Goal: Task Accomplishment & Management: Use online tool/utility

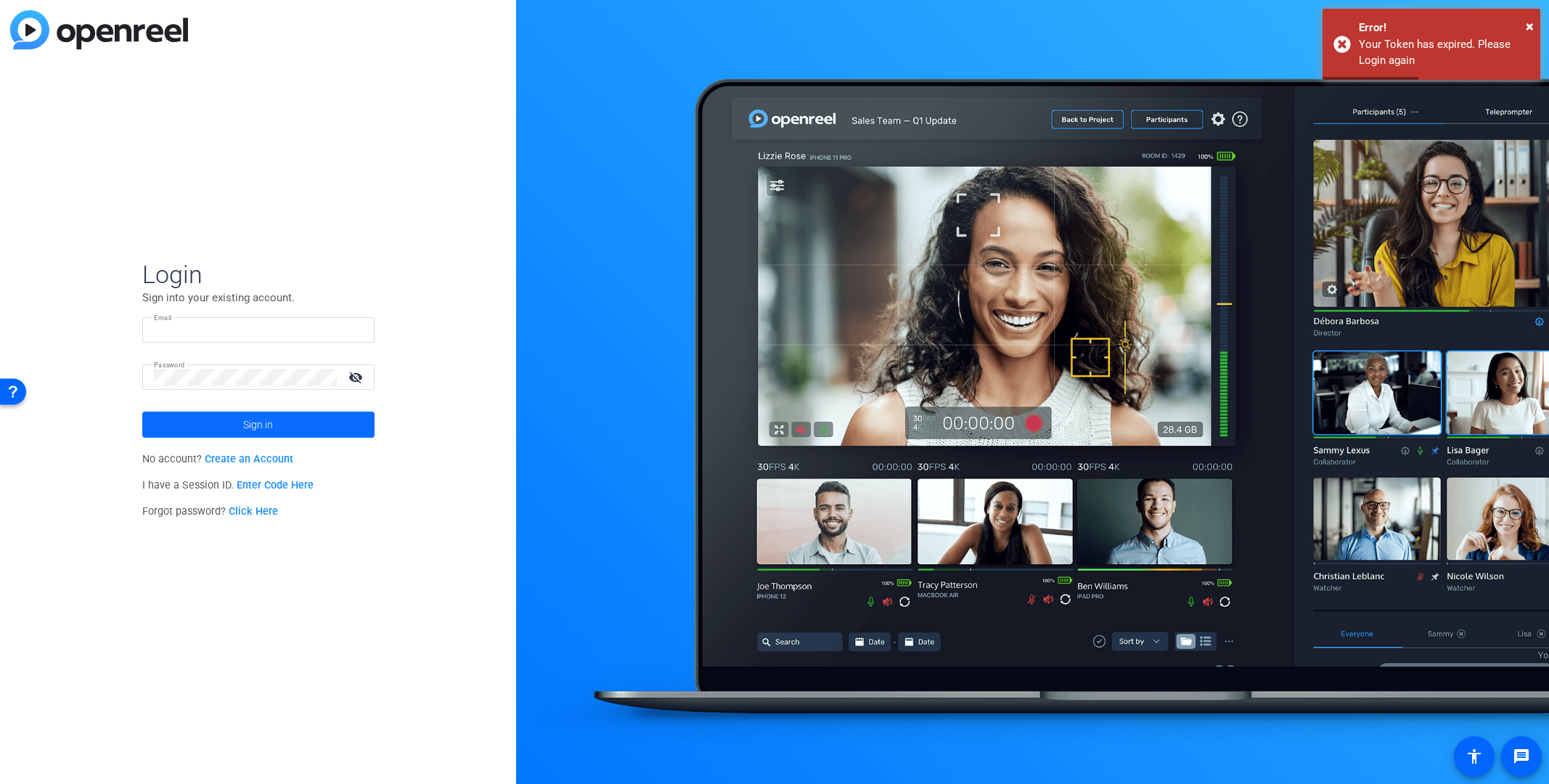
type input "[PERSON_NAME][EMAIL_ADDRESS][PERSON_NAME][PERSON_NAME][DOMAIN_NAME]"
click at [259, 426] on span "Sign in" at bounding box center [258, 424] width 30 height 36
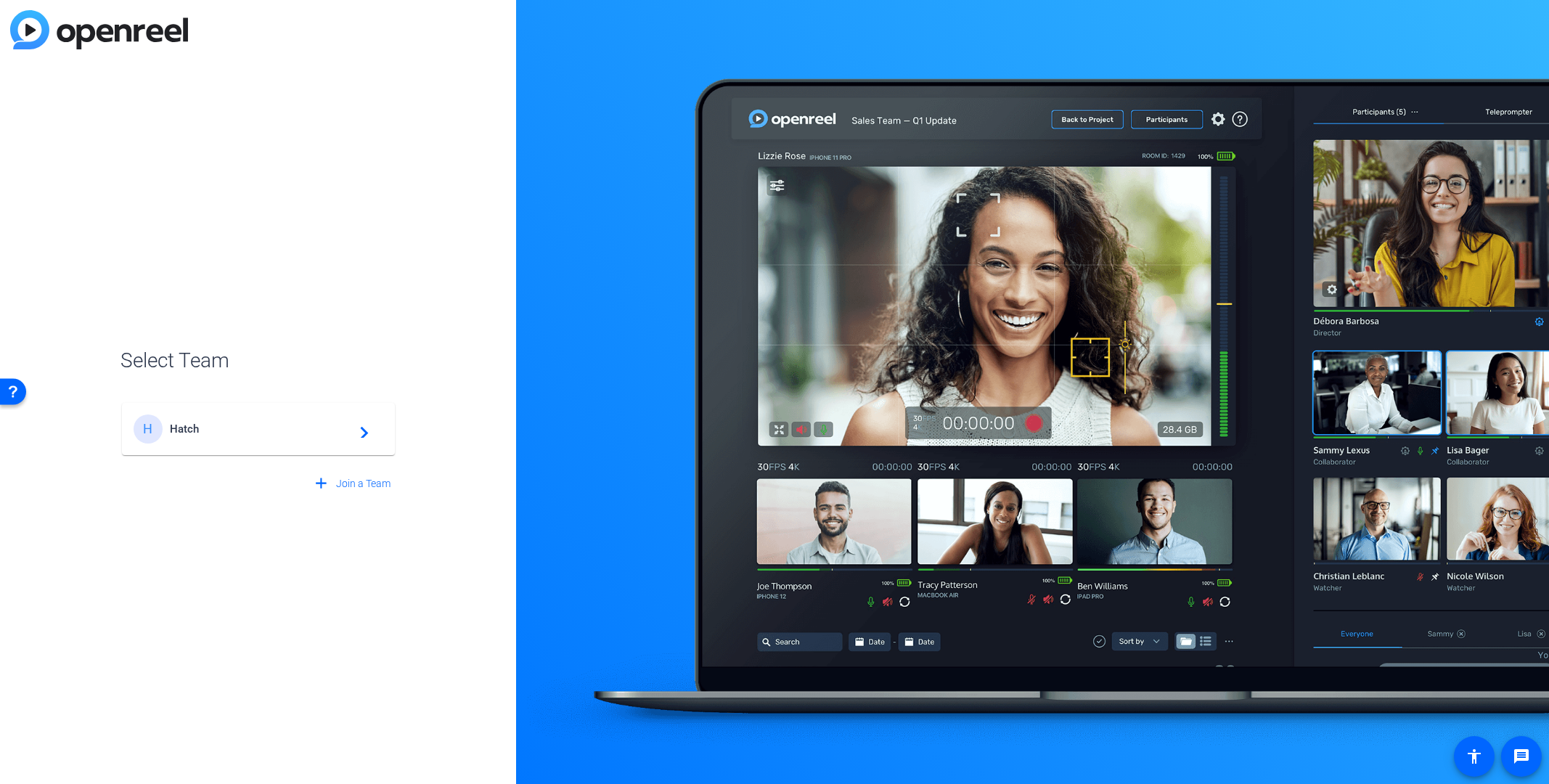
click at [175, 426] on span "Hatch" at bounding box center [260, 429] width 182 height 13
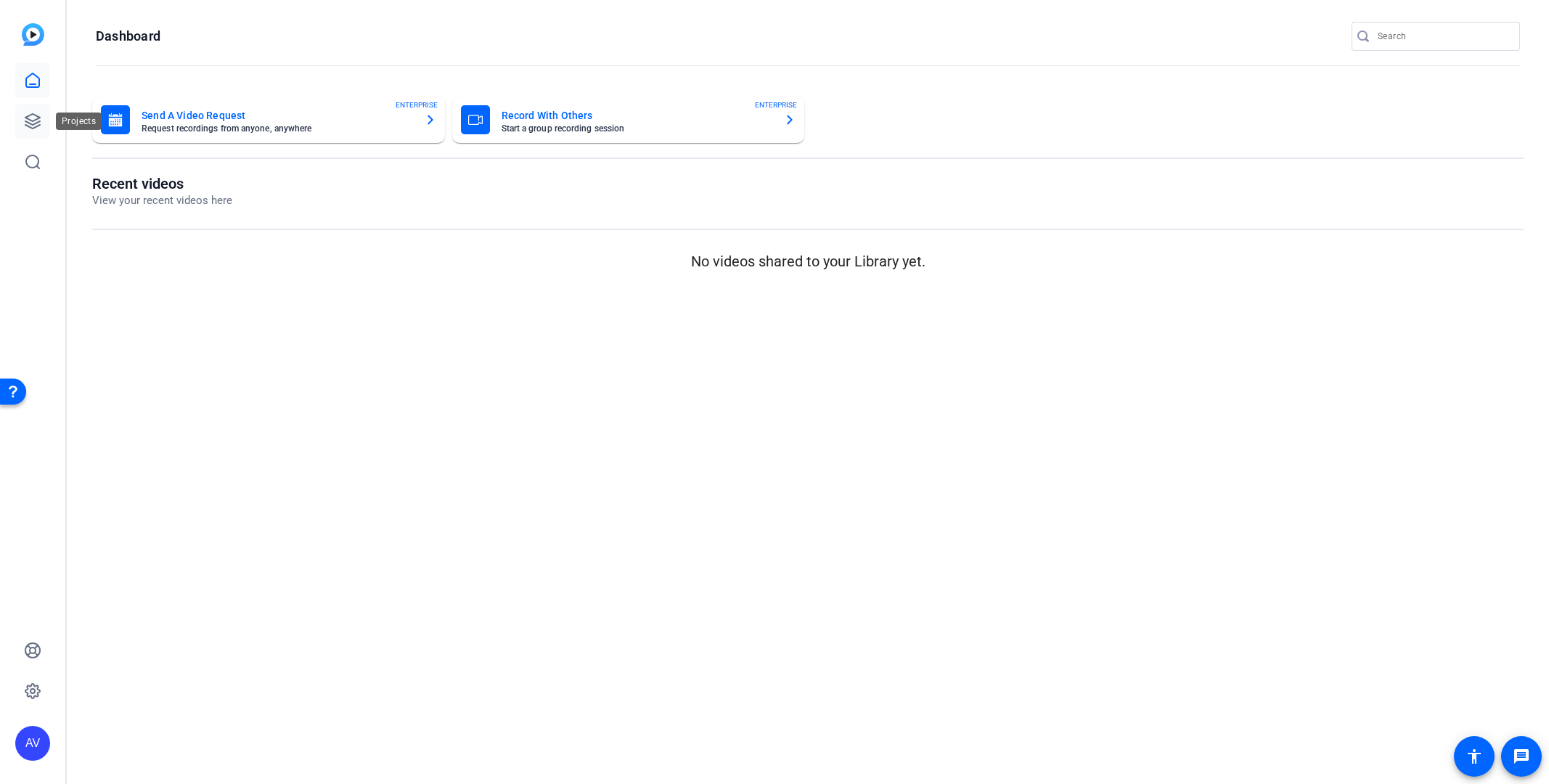
click at [32, 119] on icon at bounding box center [33, 121] width 18 height 18
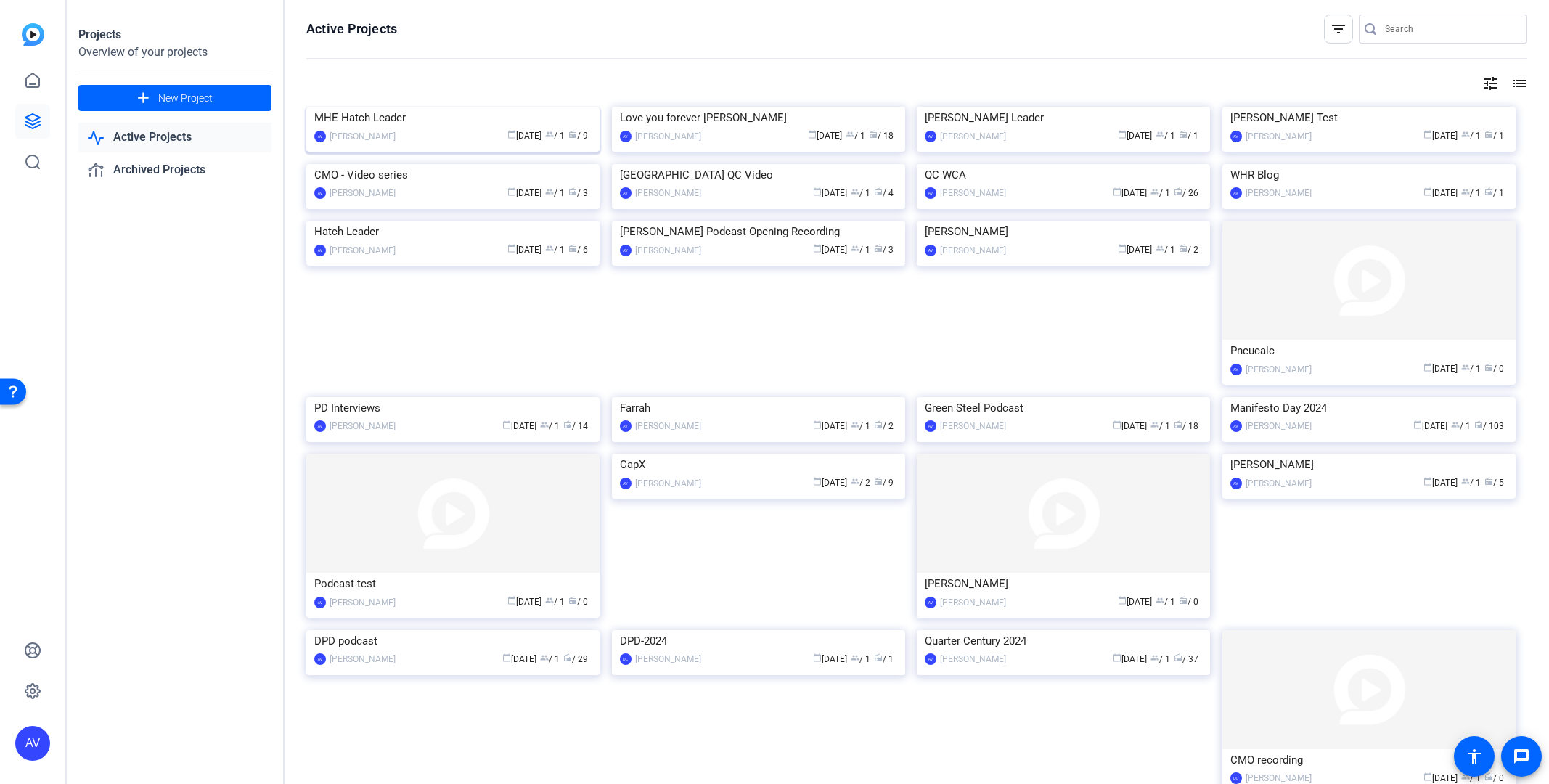
click at [483, 128] on div "MHE Hatch Leader" at bounding box center [452, 117] width 277 height 22
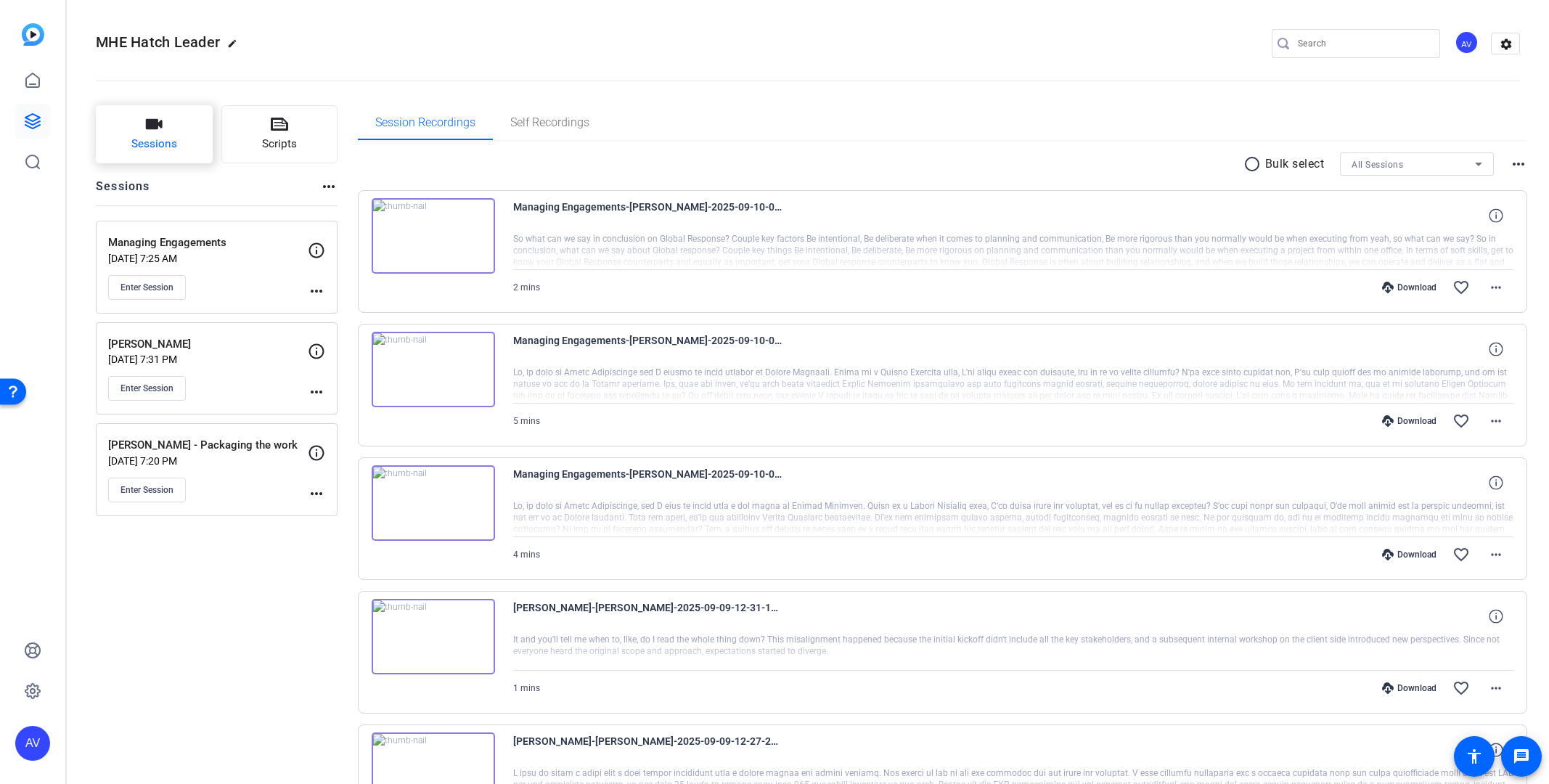
click at [151, 132] on icon "button" at bounding box center [154, 124] width 18 height 18
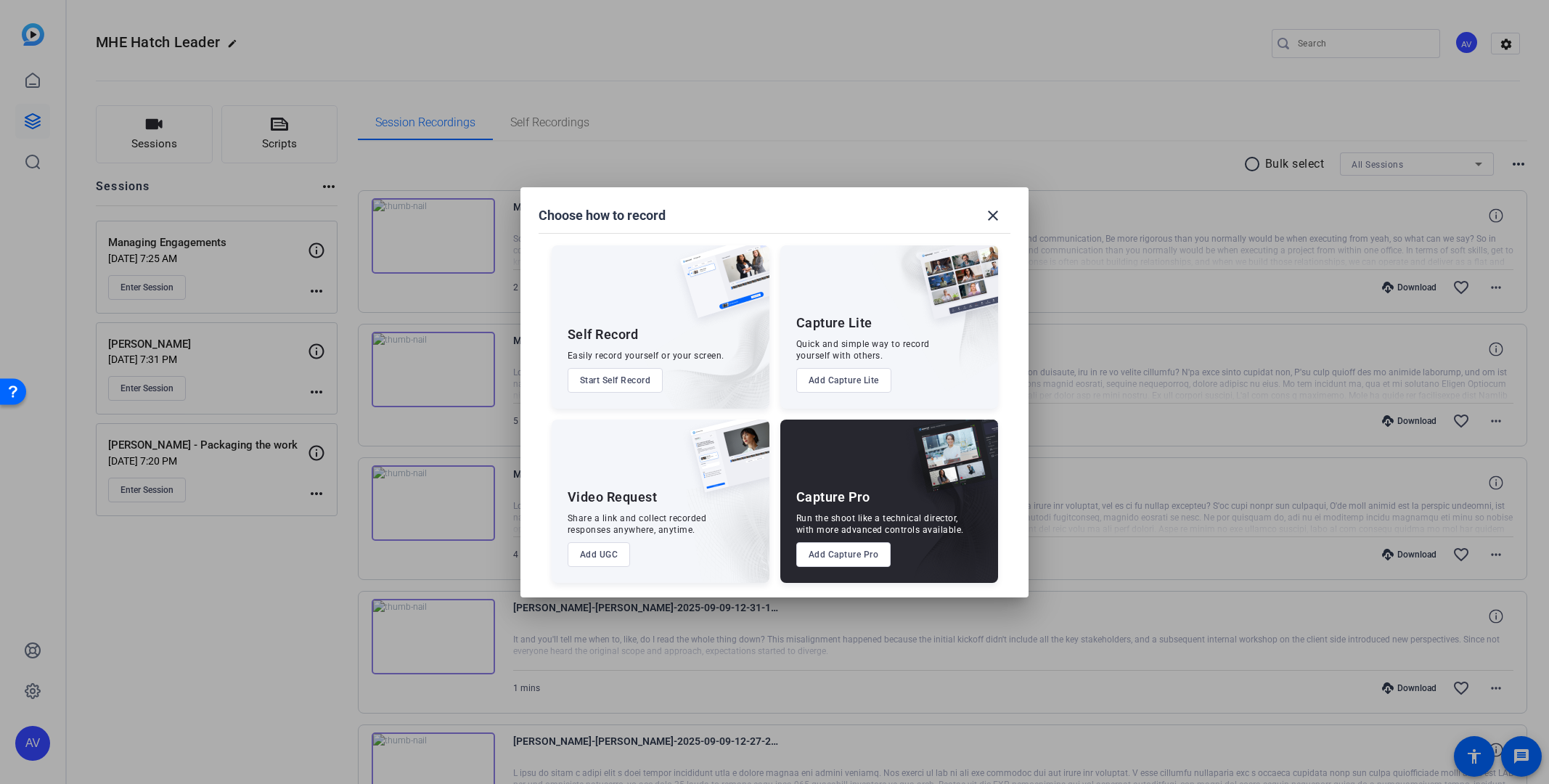
click at [846, 551] on button "Add Capture Pro" at bounding box center [844, 554] width 95 height 25
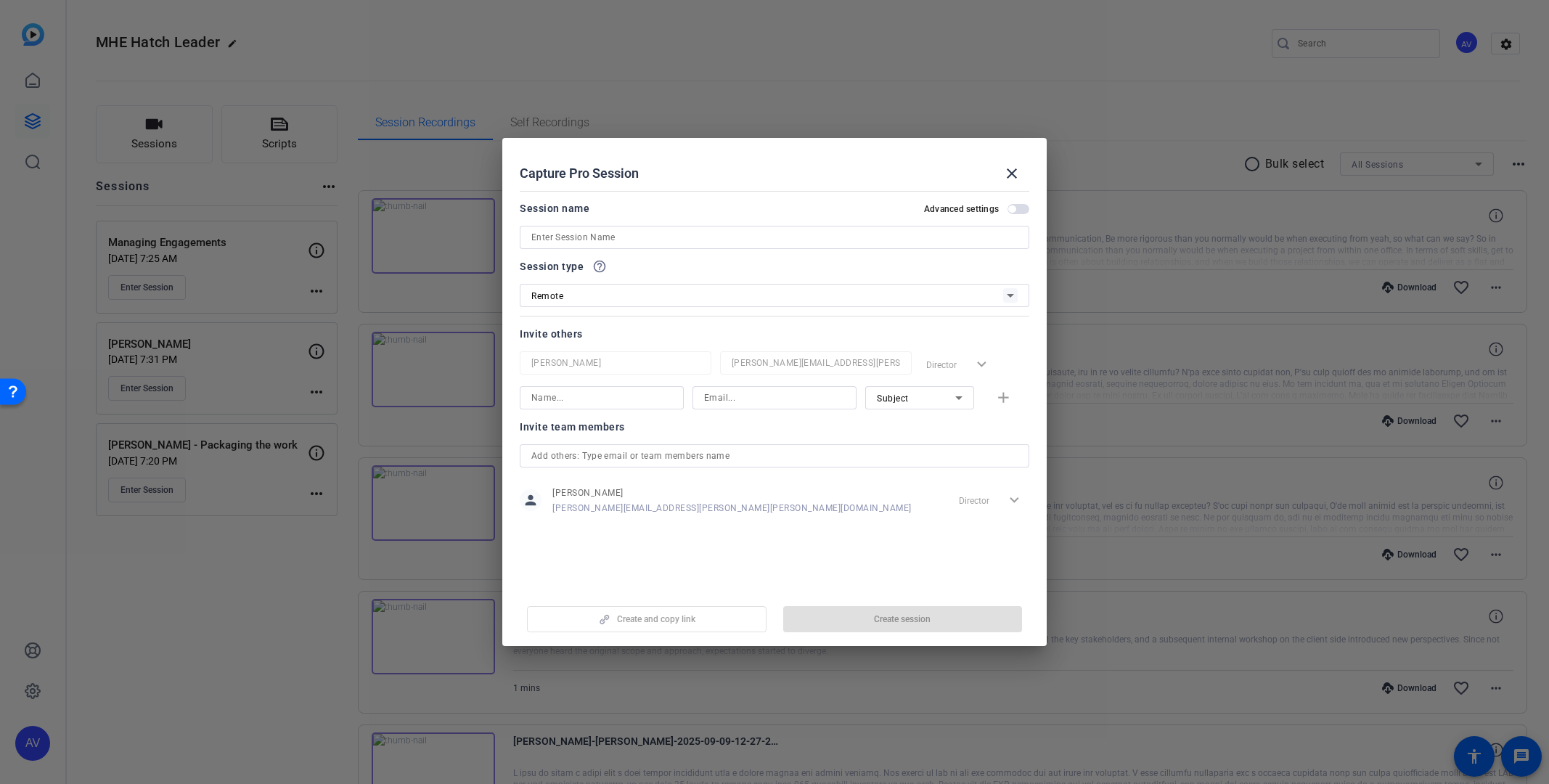
click at [649, 299] on div "Remote" at bounding box center [767, 296] width 472 height 18
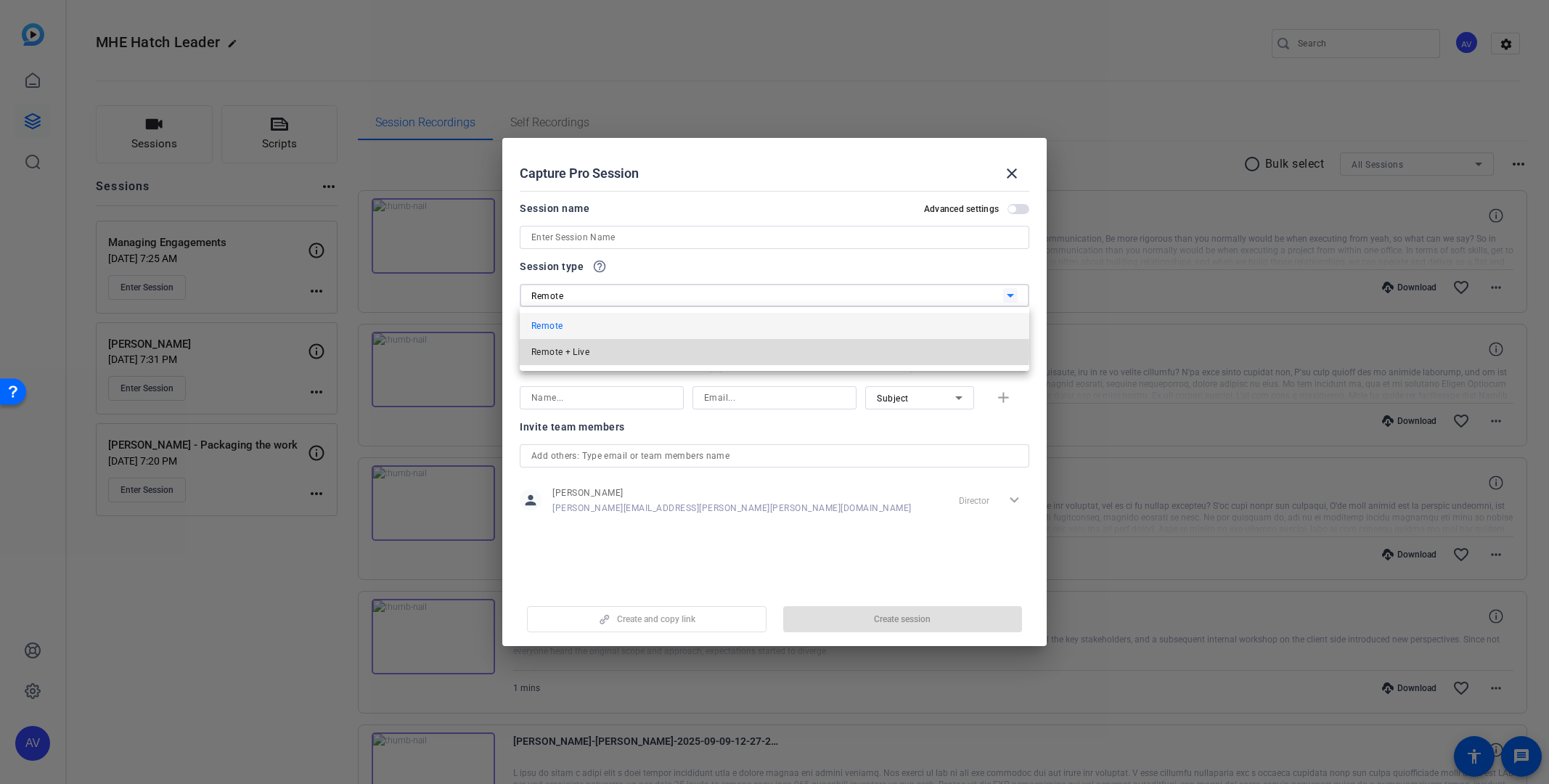
click at [583, 350] on span "Remote + Live" at bounding box center [560, 352] width 58 height 18
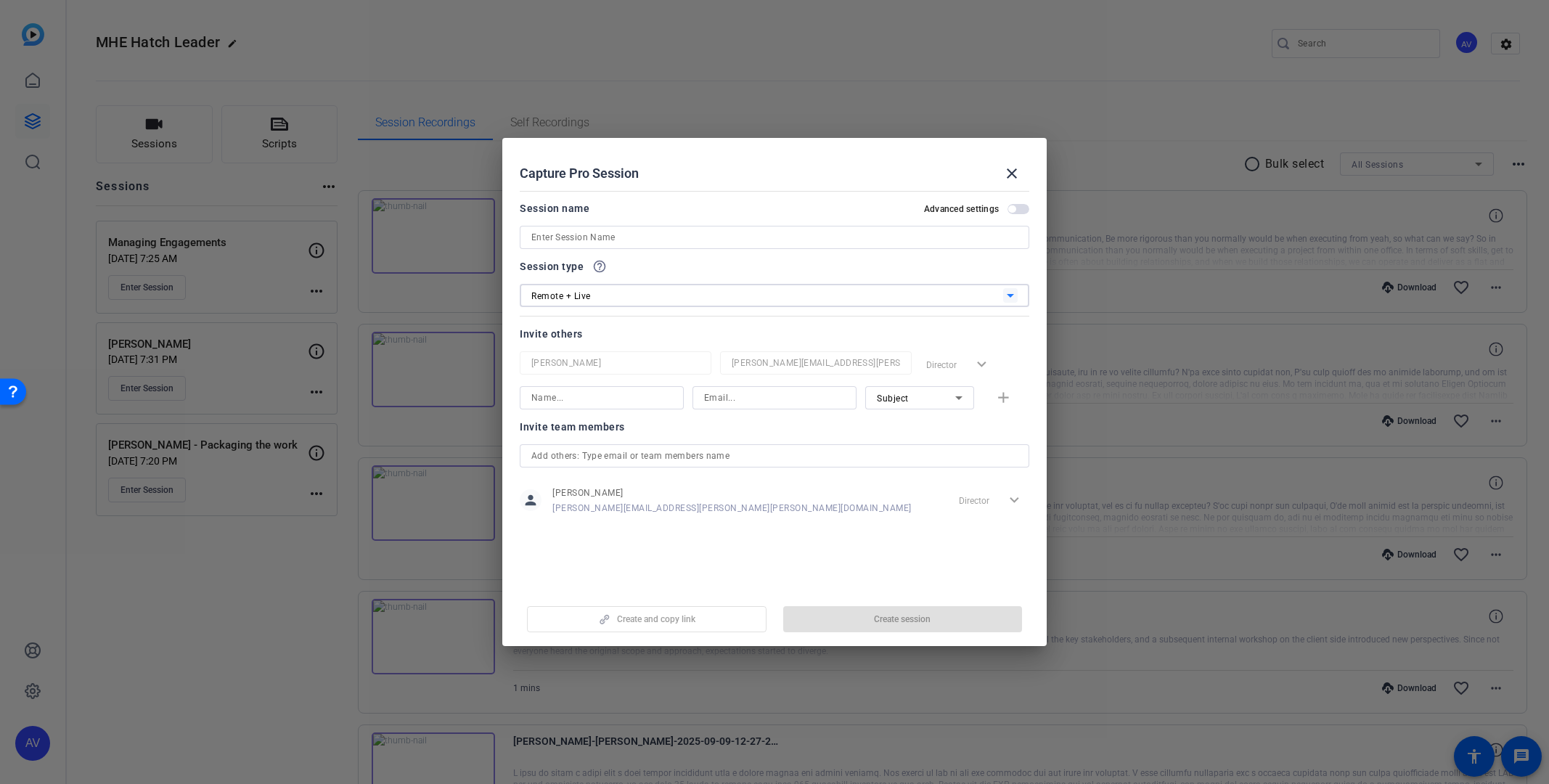
click at [613, 239] on input at bounding box center [774, 237] width 486 height 18
type input "Engagement Closeout"
click at [577, 398] on input at bounding box center [602, 398] width 141 height 18
type input "[PERSON_NAME]"
click at [742, 401] on input at bounding box center [774, 398] width 141 height 18
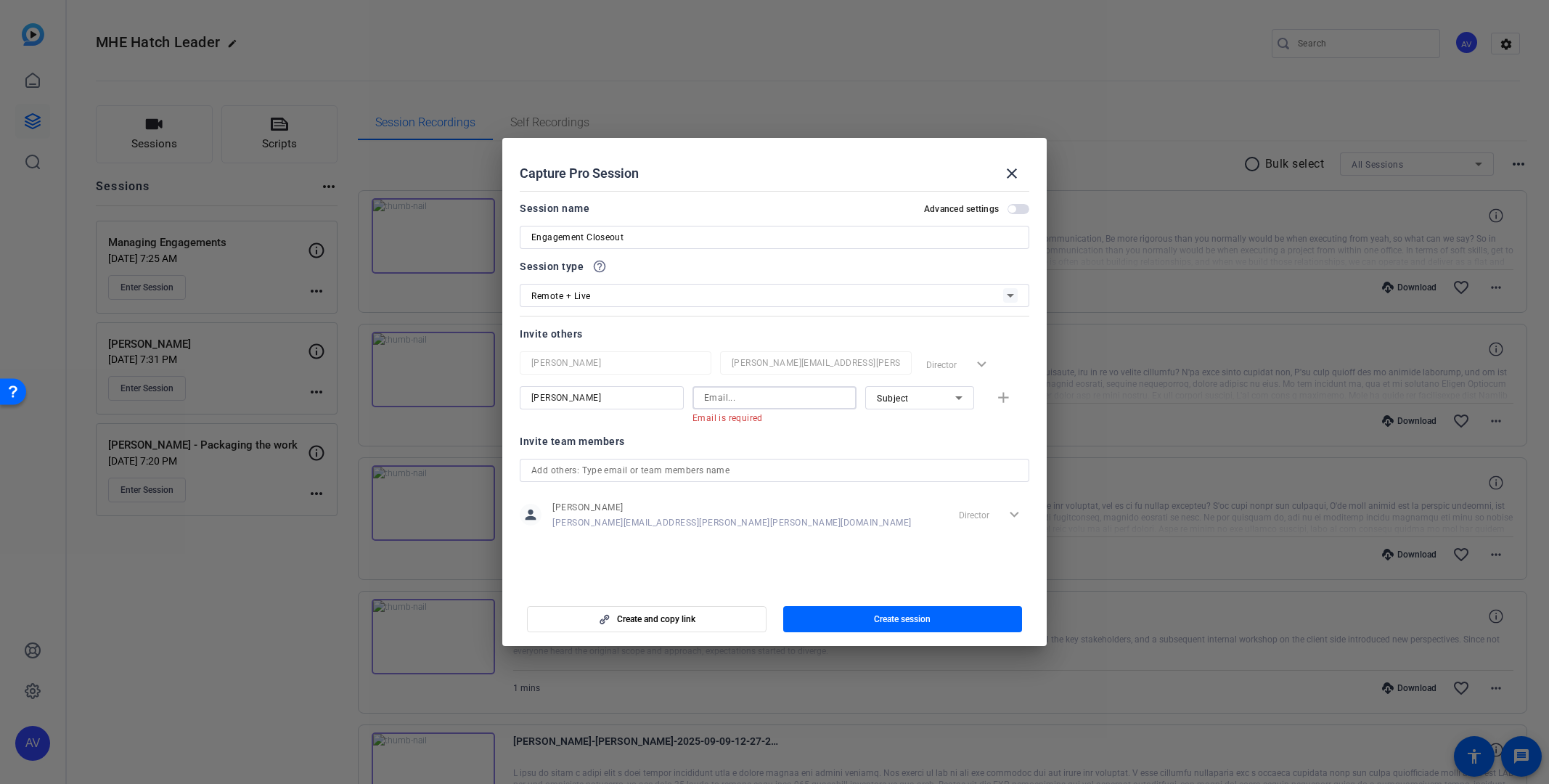
paste input "[PERSON_NAME][EMAIL_ADDRESS][PERSON_NAME][PERSON_NAME][DOMAIN_NAME]"
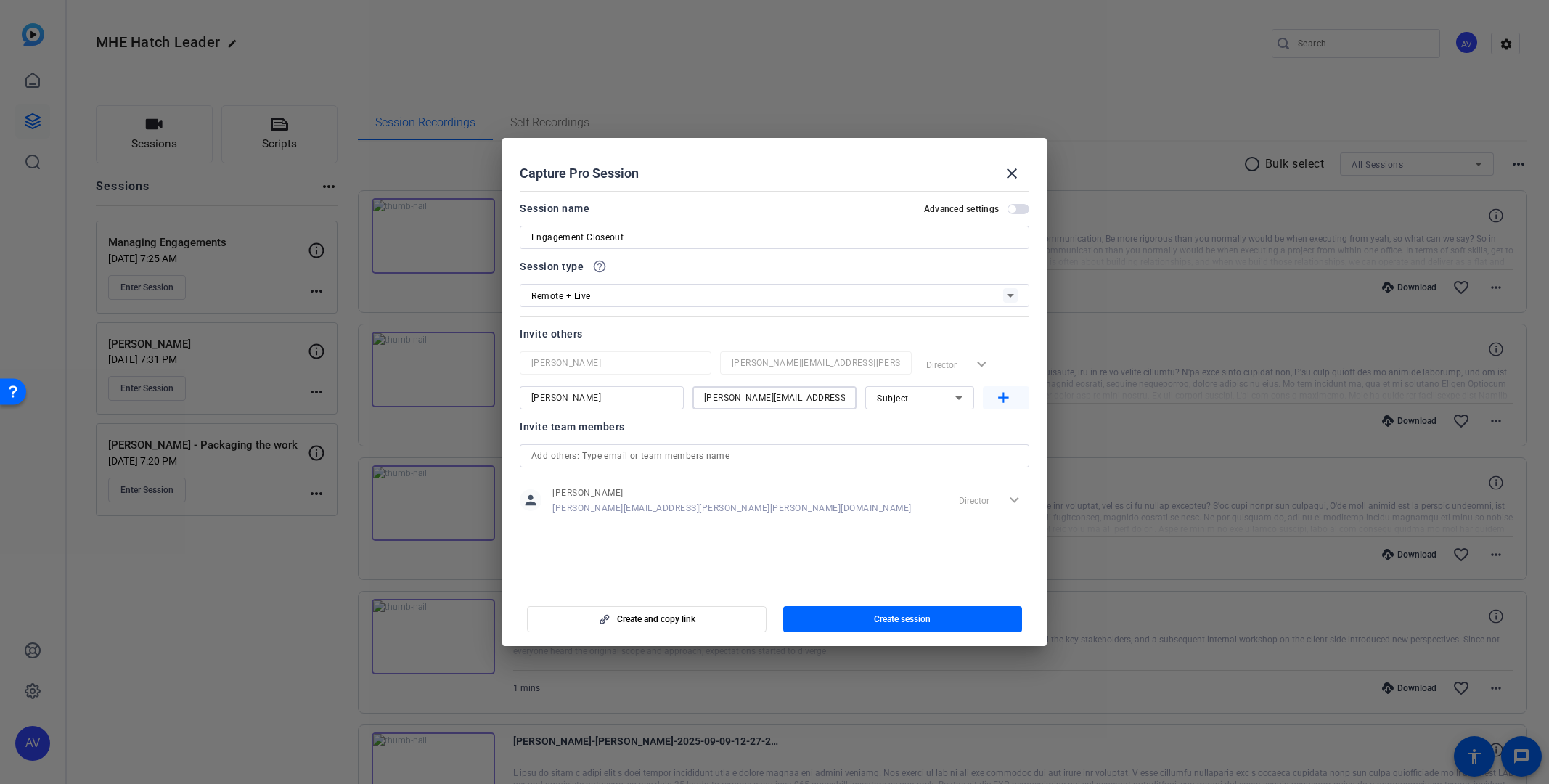
type input "[PERSON_NAME][EMAIL_ADDRESS][PERSON_NAME][PERSON_NAME][DOMAIN_NAME]"
click at [1000, 392] on mat-icon "add" at bounding box center [1003, 398] width 18 height 18
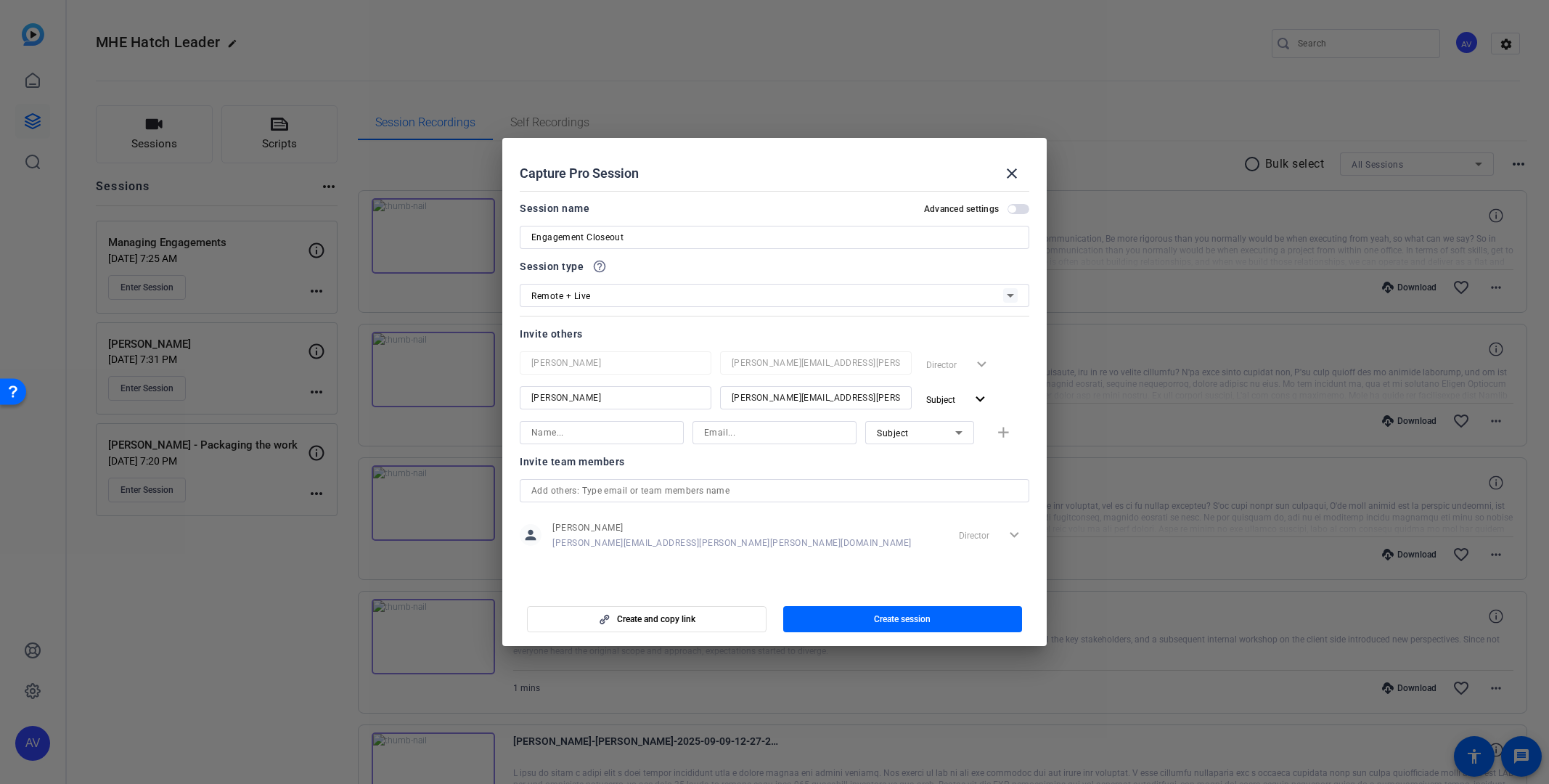
click at [741, 432] on input at bounding box center [774, 433] width 141 height 18
paste input "[PERSON_NAME][EMAIL_ADDRESS][PERSON_NAME][DOMAIN_NAME]"
type input "[PERSON_NAME][EMAIL_ADDRESS][PERSON_NAME][DOMAIN_NAME]"
click at [628, 434] on input at bounding box center [602, 433] width 141 height 18
type input "[PERSON_NAME]"
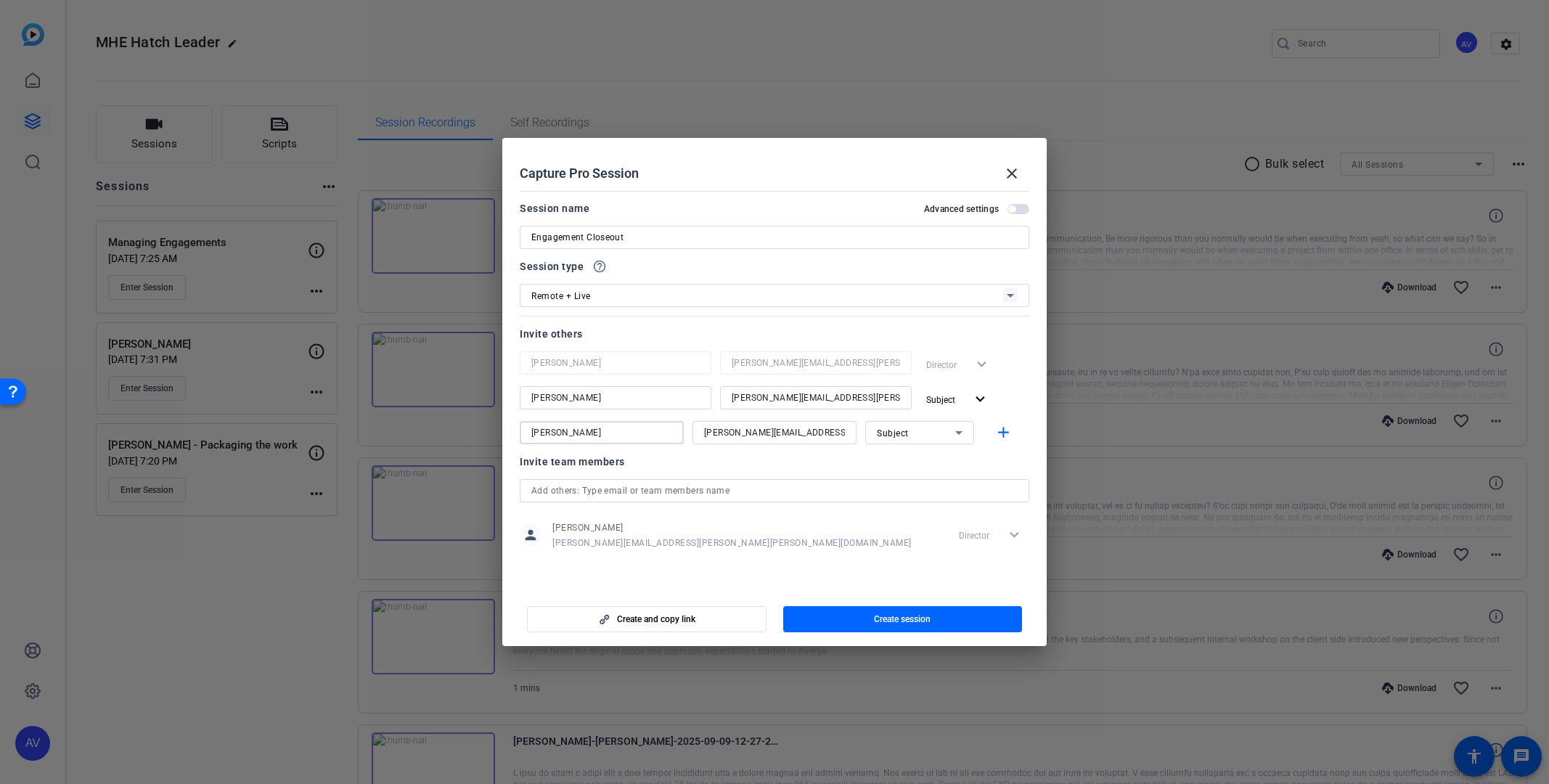
click at [963, 431] on icon at bounding box center [959, 433] width 18 height 18
click at [923, 483] on mat-option "Watcher" at bounding box center [919, 484] width 109 height 23
click at [1005, 430] on mat-icon "add" at bounding box center [1003, 433] width 18 height 18
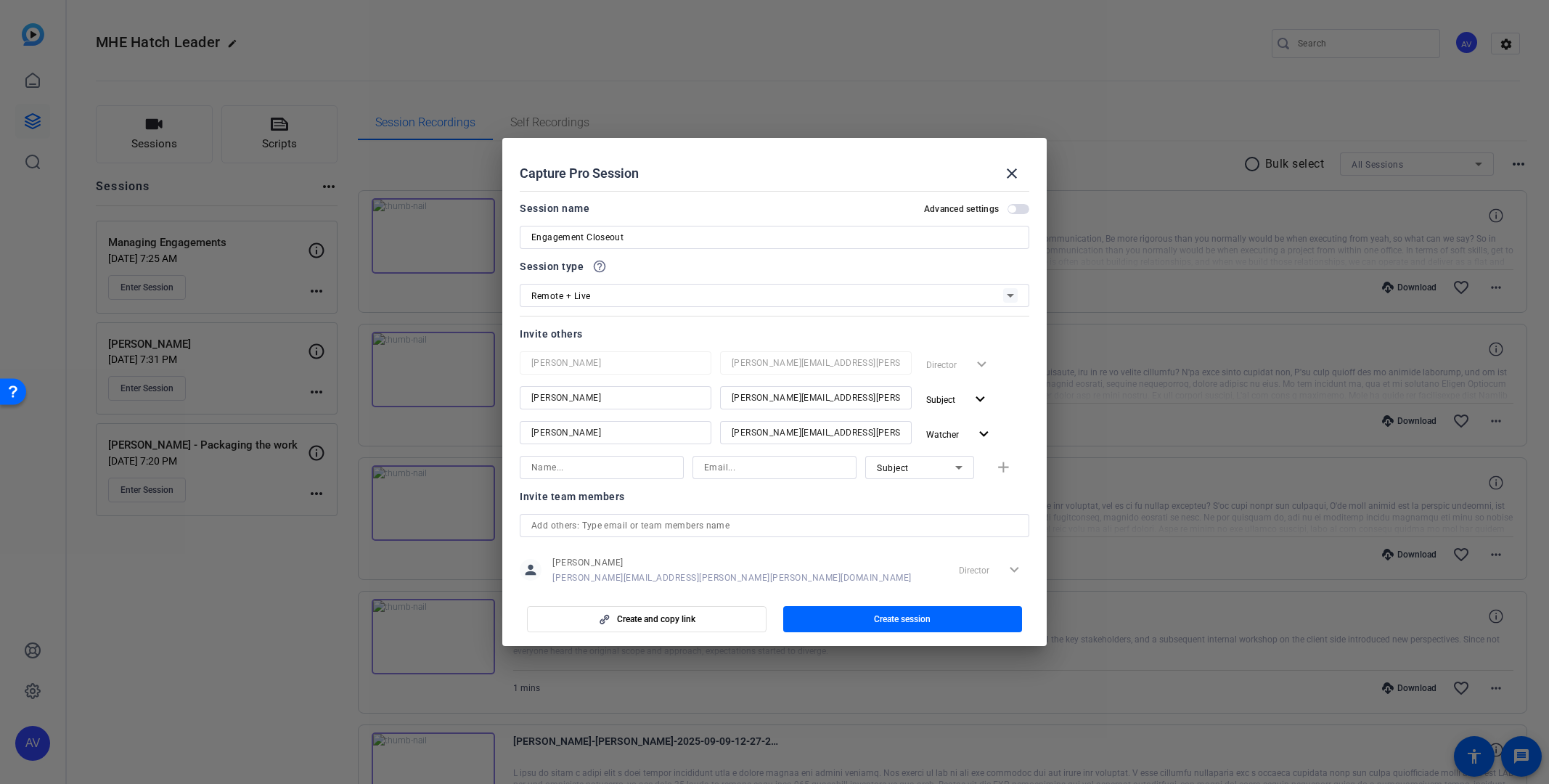
click at [746, 469] on input at bounding box center [774, 467] width 141 height 18
paste input "[PERSON_NAME][EMAIL_ADDRESS][DOMAIN_NAME]"
type input "[PERSON_NAME][EMAIL_ADDRESS][DOMAIN_NAME]"
click at [569, 469] on input at bounding box center [602, 467] width 141 height 18
type input "[PERSON_NAME]"
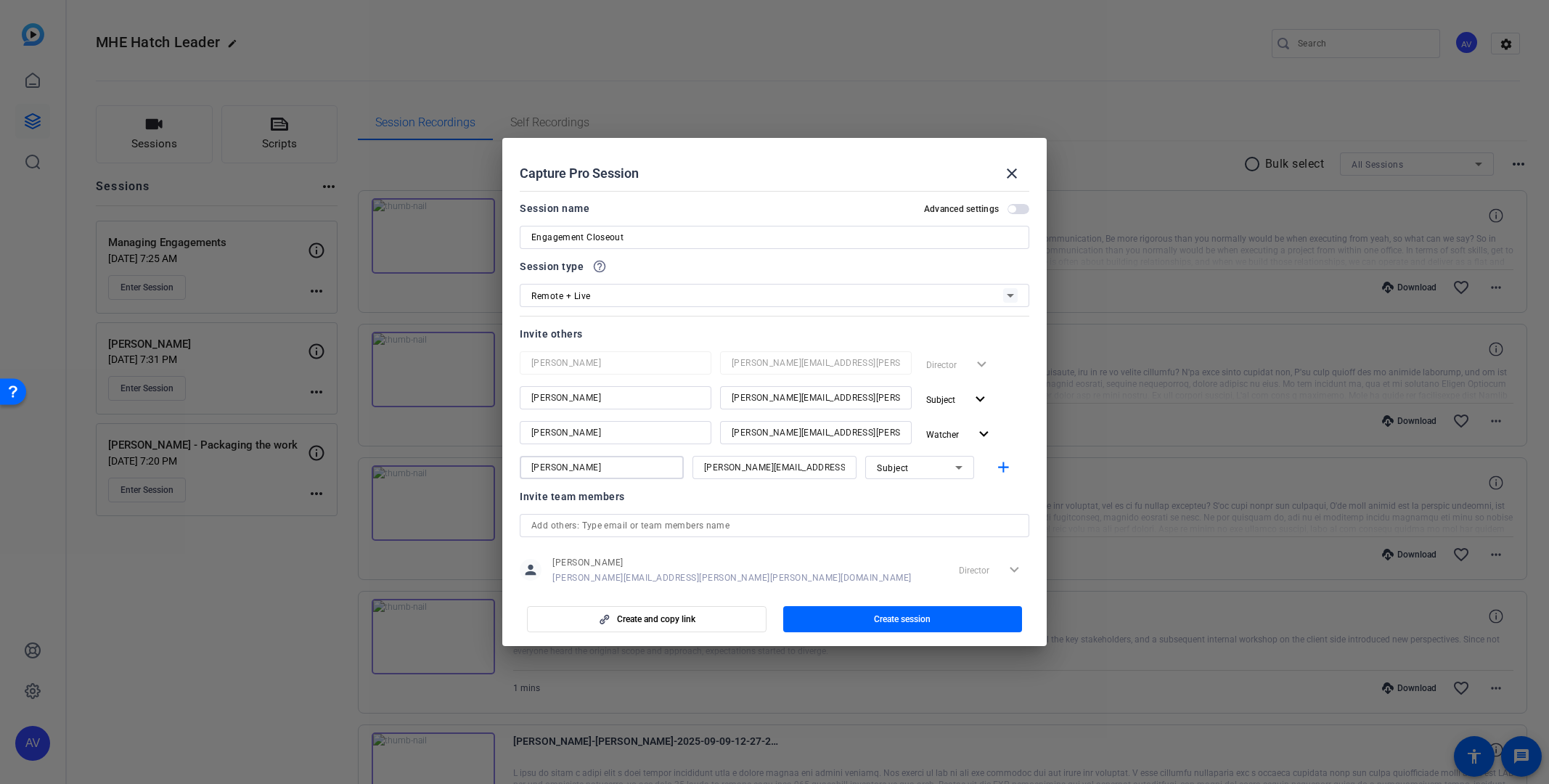
click at [955, 468] on icon at bounding box center [959, 467] width 7 height 3
drag, startPoint x: 913, startPoint y: 519, endPoint x: 939, endPoint y: 510, distance: 27.5
click at [913, 519] on mat-option "Watcher" at bounding box center [911, 519] width 109 height 23
click at [997, 466] on mat-icon "add" at bounding box center [1003, 467] width 18 height 18
click at [634, 502] on input at bounding box center [602, 502] width 141 height 18
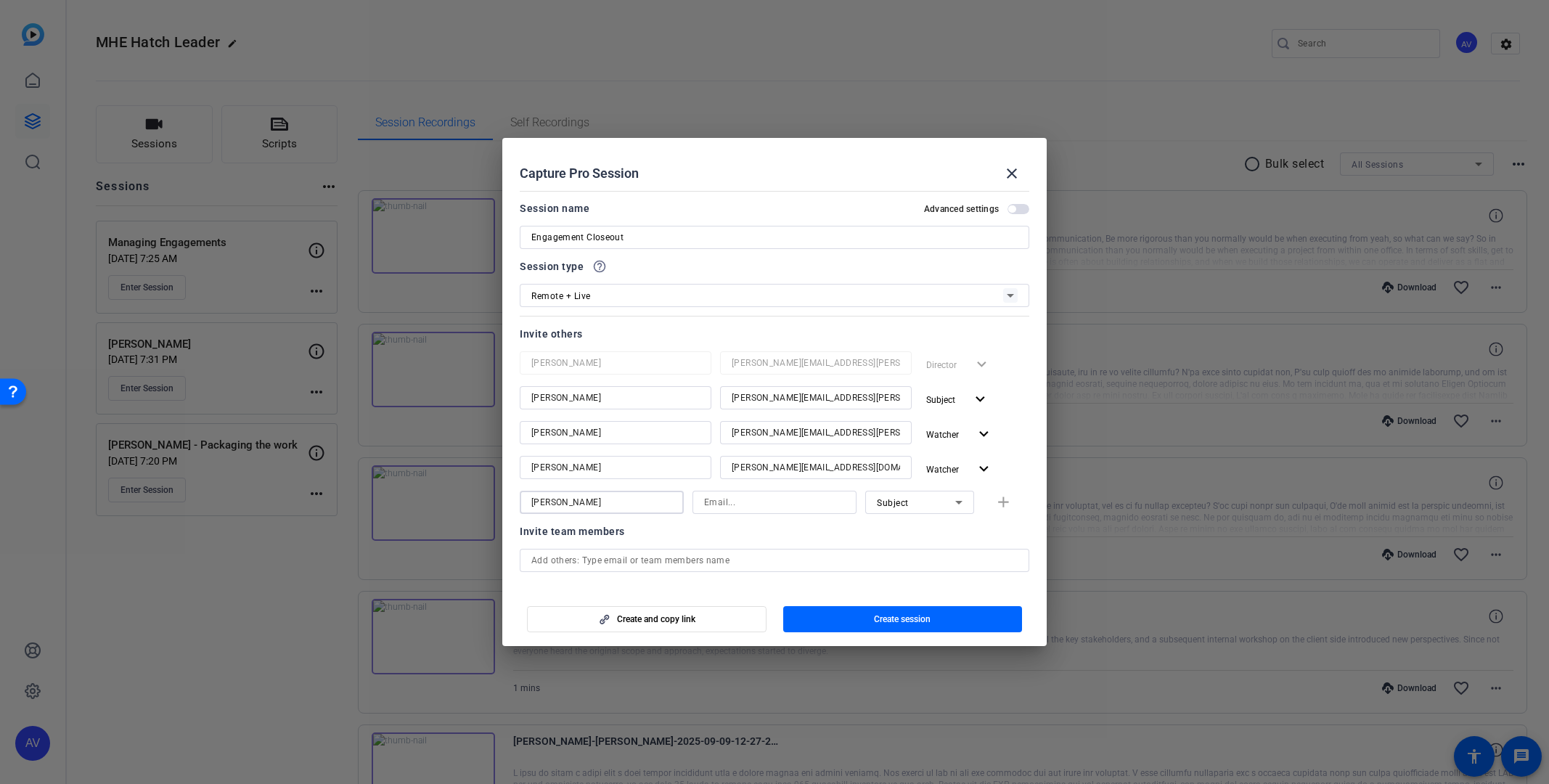
type input "[PERSON_NAME]"
click at [758, 499] on input at bounding box center [774, 502] width 141 height 18
paste input "[PERSON_NAME][EMAIL_ADDRESS][PERSON_NAME][PERSON_NAME][DOMAIN_NAME]"
type input "[PERSON_NAME][EMAIL_ADDRESS][PERSON_NAME][PERSON_NAME][DOMAIN_NAME]"
click at [997, 505] on mat-icon "add" at bounding box center [1003, 502] width 18 height 18
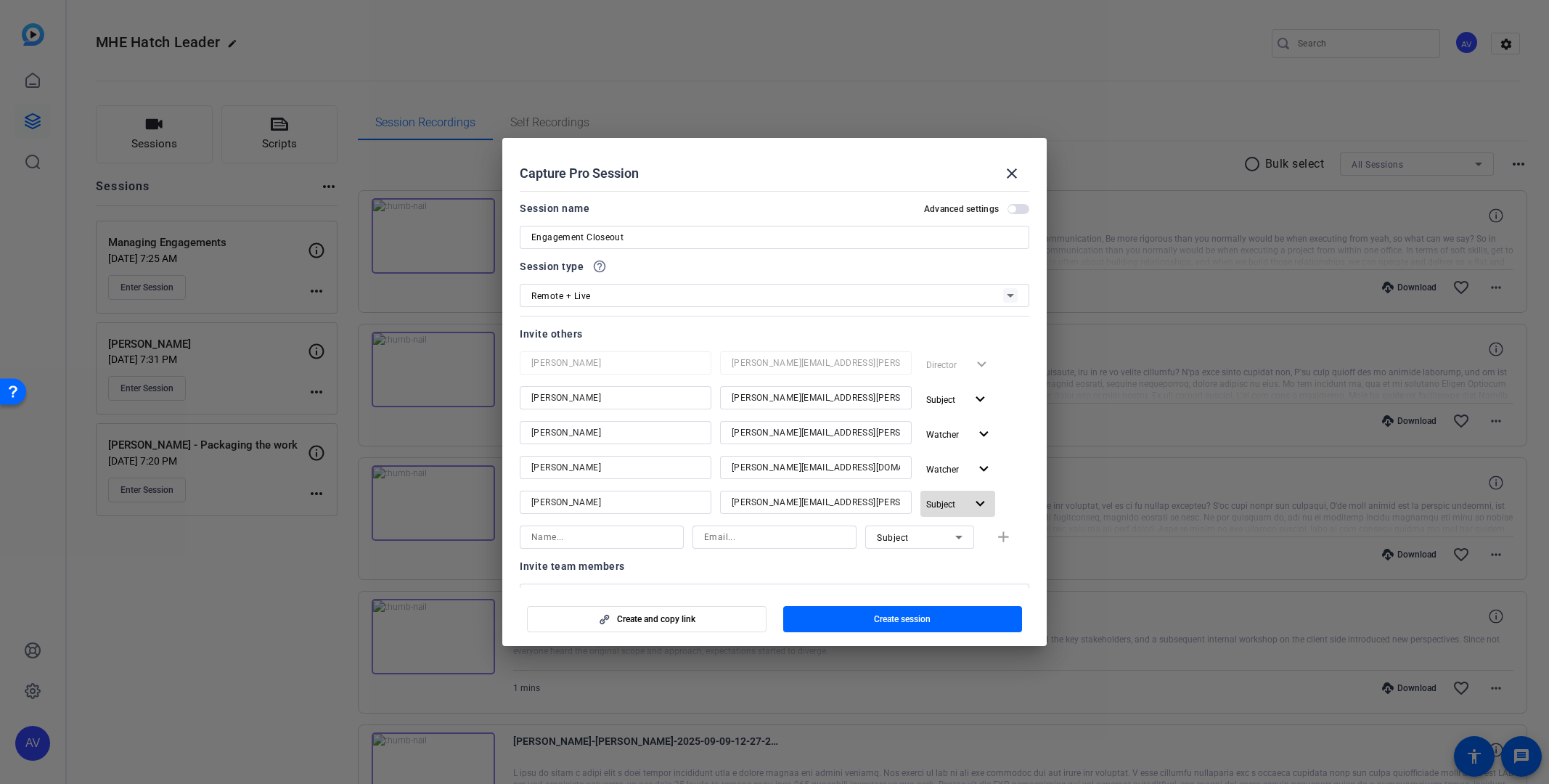
click at [962, 505] on span "button" at bounding box center [958, 503] width 75 height 35
click at [951, 560] on span "Watcher" at bounding box center [966, 559] width 35 height 10
click at [1014, 493] on div "Watcher expand_more" at bounding box center [975, 504] width 109 height 26
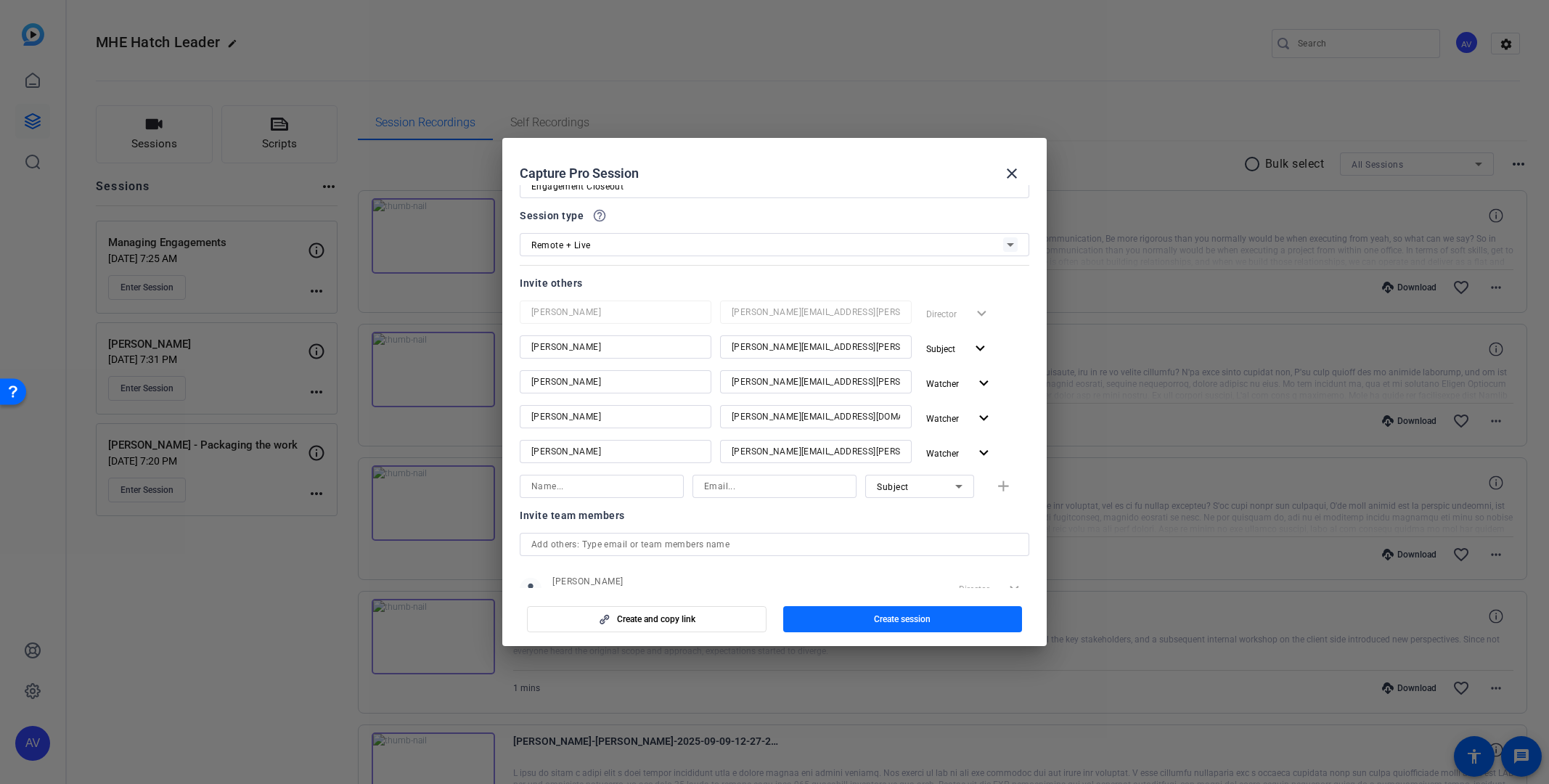
scroll to position [100, 0]
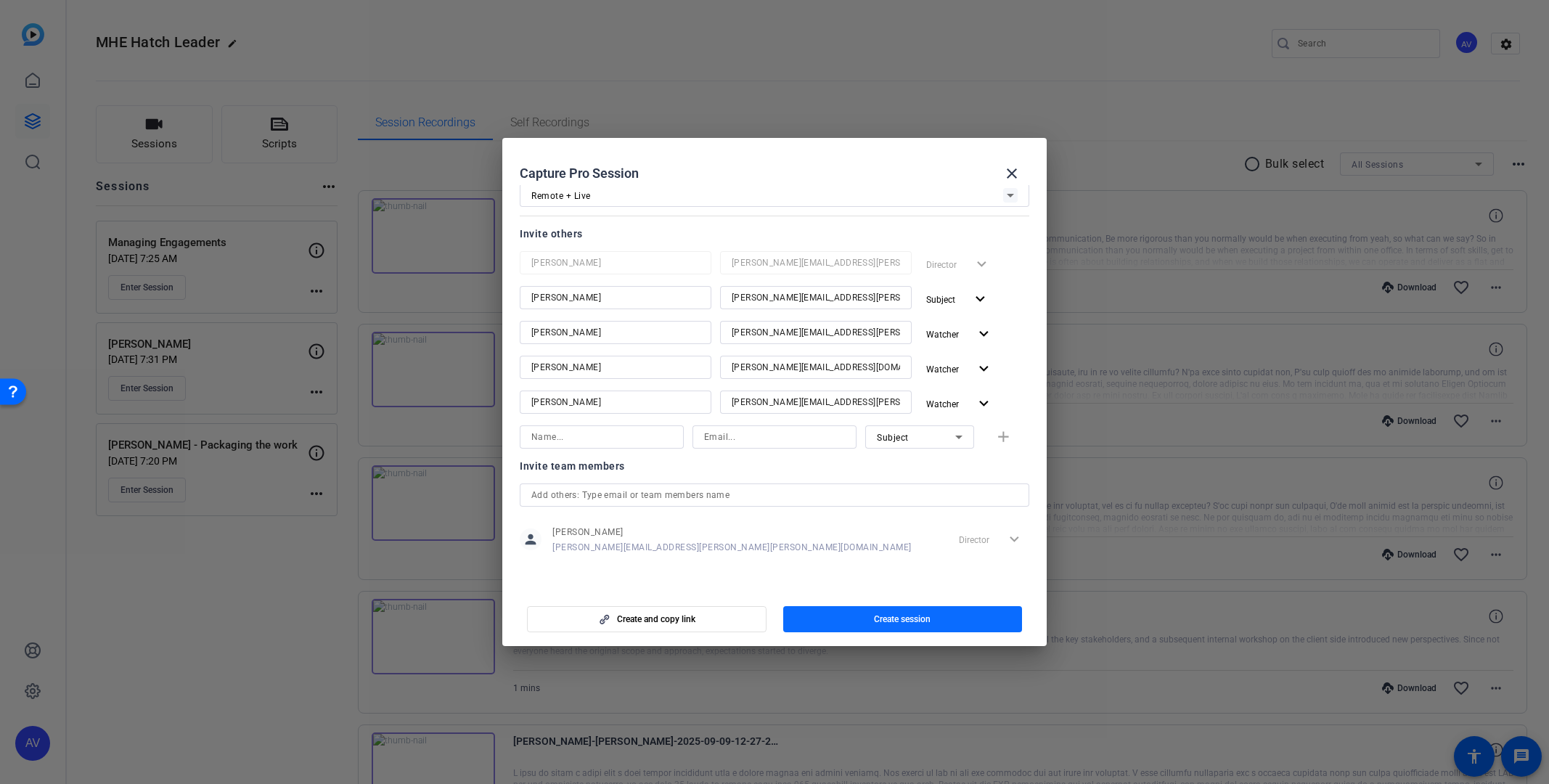
click at [899, 614] on span "Create session" at bounding box center [902, 618] width 57 height 11
